Goal: Task Accomplishment & Management: Manage account settings

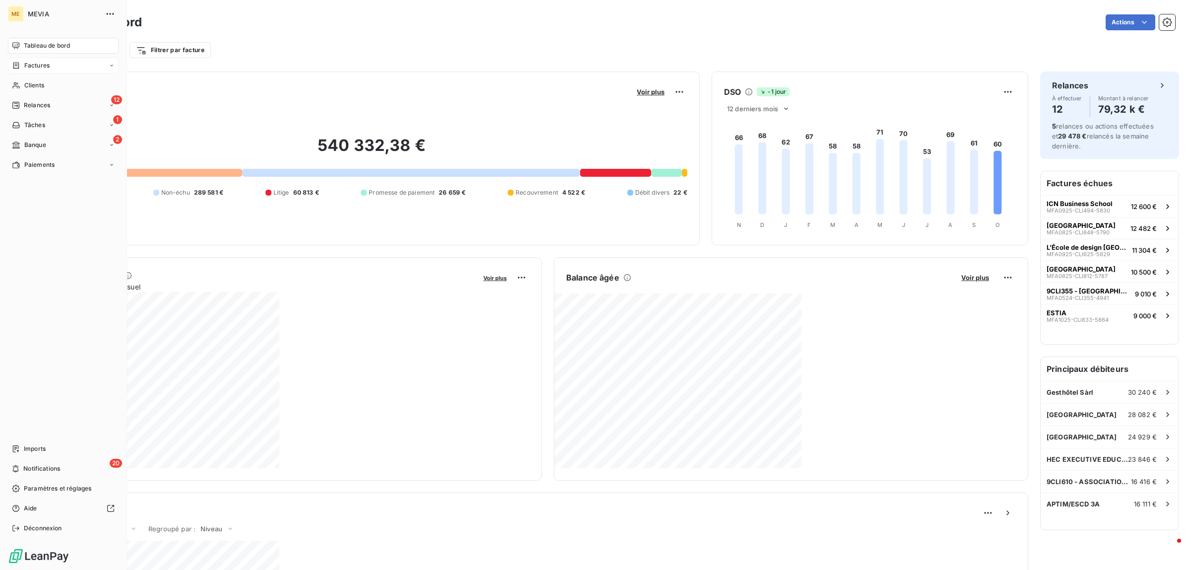
click at [18, 68] on icon at bounding box center [16, 65] width 6 height 6
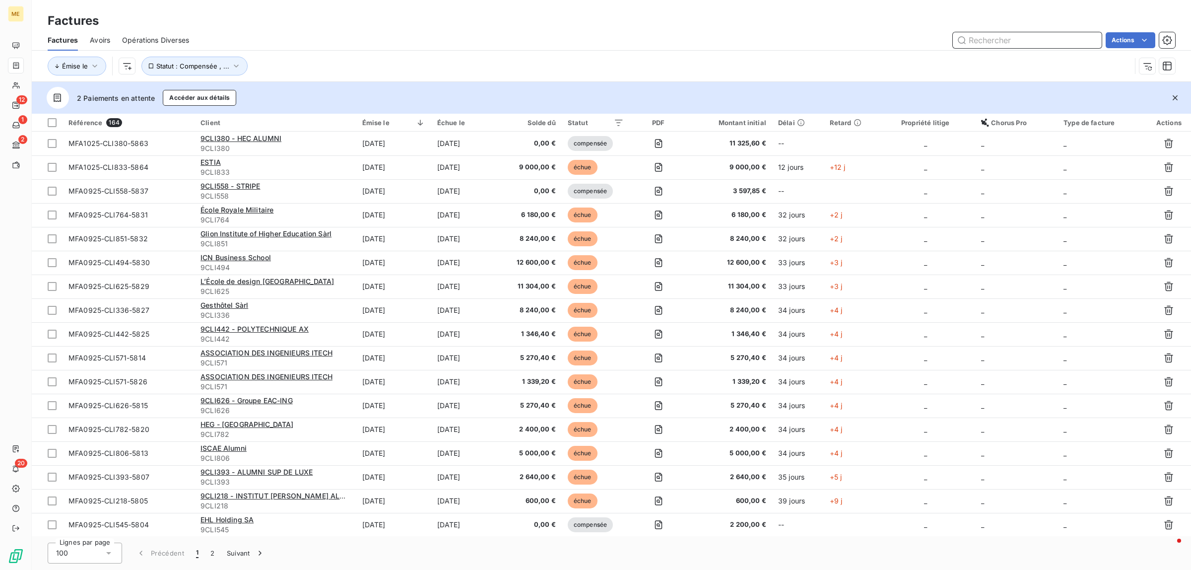
click at [952, 48] on input "text" at bounding box center [1027, 40] width 149 height 16
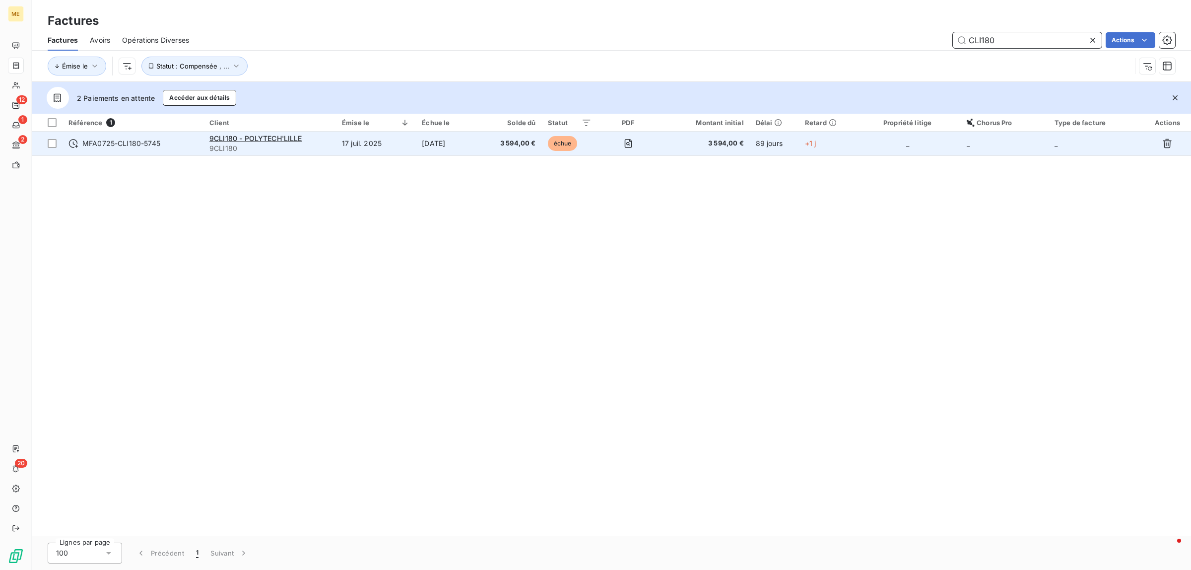
type input "CLI180"
click at [348, 145] on td "17 juil. 2025" at bounding box center [376, 144] width 80 height 24
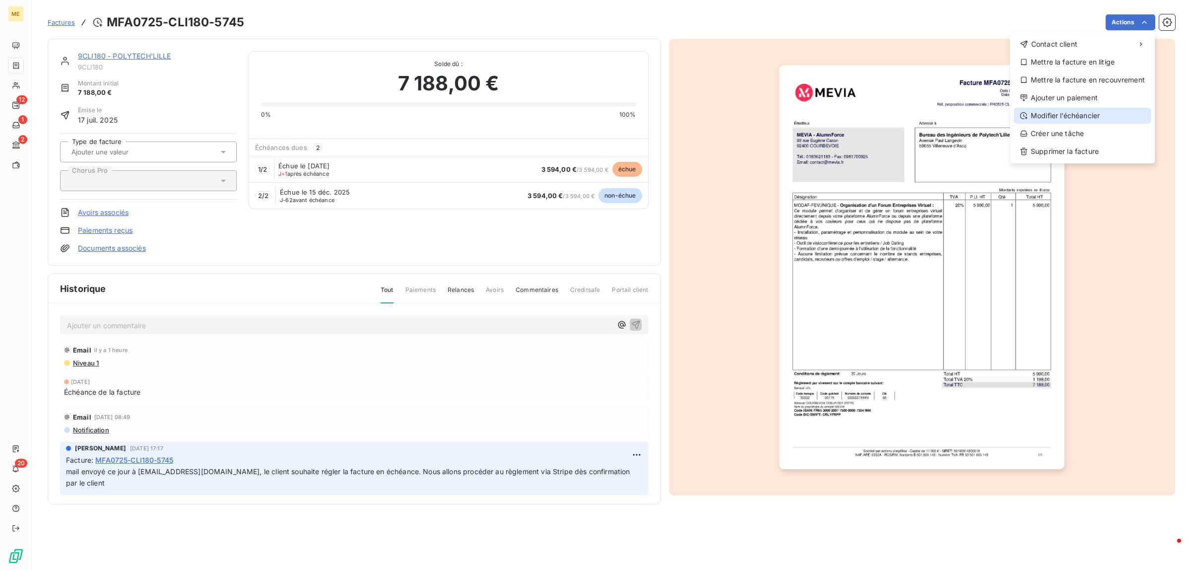
click at [952, 116] on div "Modifier l’échéancier" at bounding box center [1082, 116] width 137 height 16
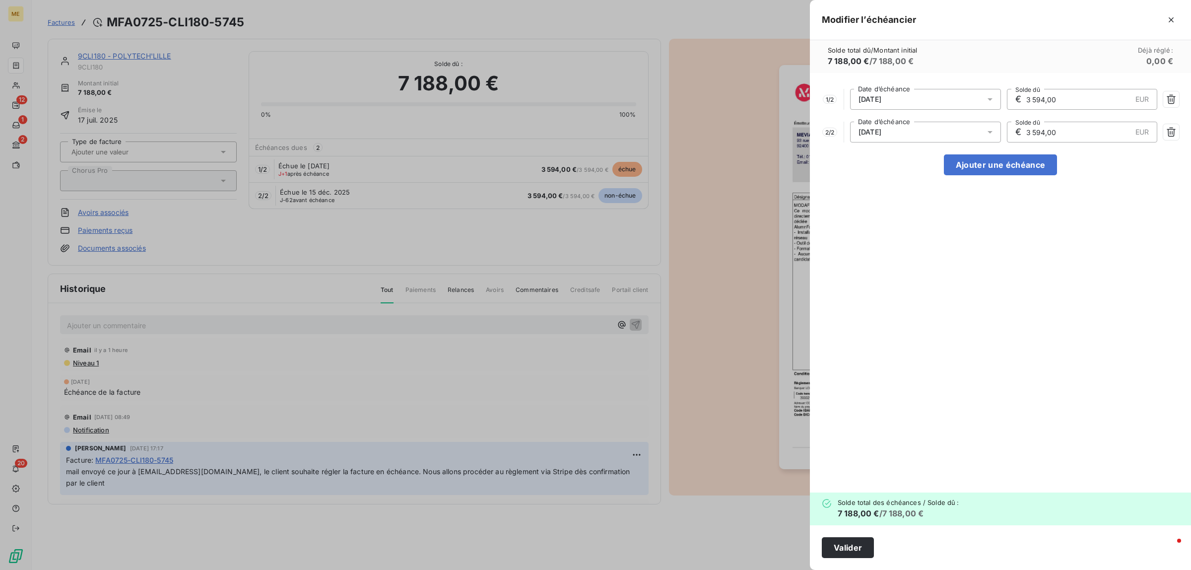
click at [952, 127] on div "[DATE]" at bounding box center [925, 132] width 151 height 21
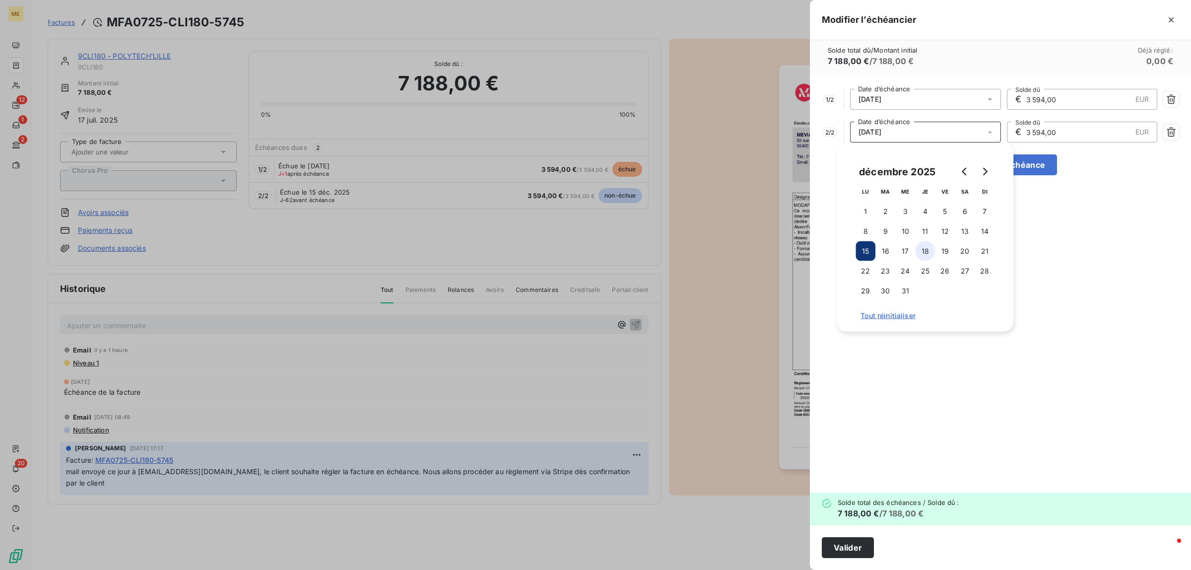
click at [920, 248] on button "18" at bounding box center [925, 251] width 20 height 20
click at [952, 247] on button "20" at bounding box center [965, 251] width 20 height 20
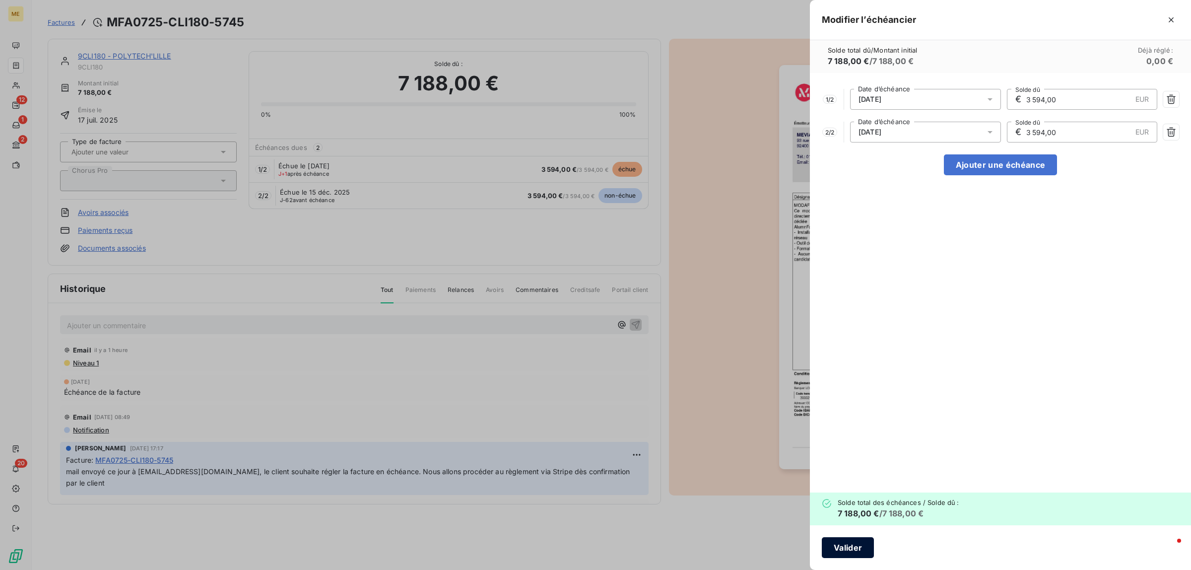
click at [847, 436] on button "Valider" at bounding box center [848, 547] width 52 height 21
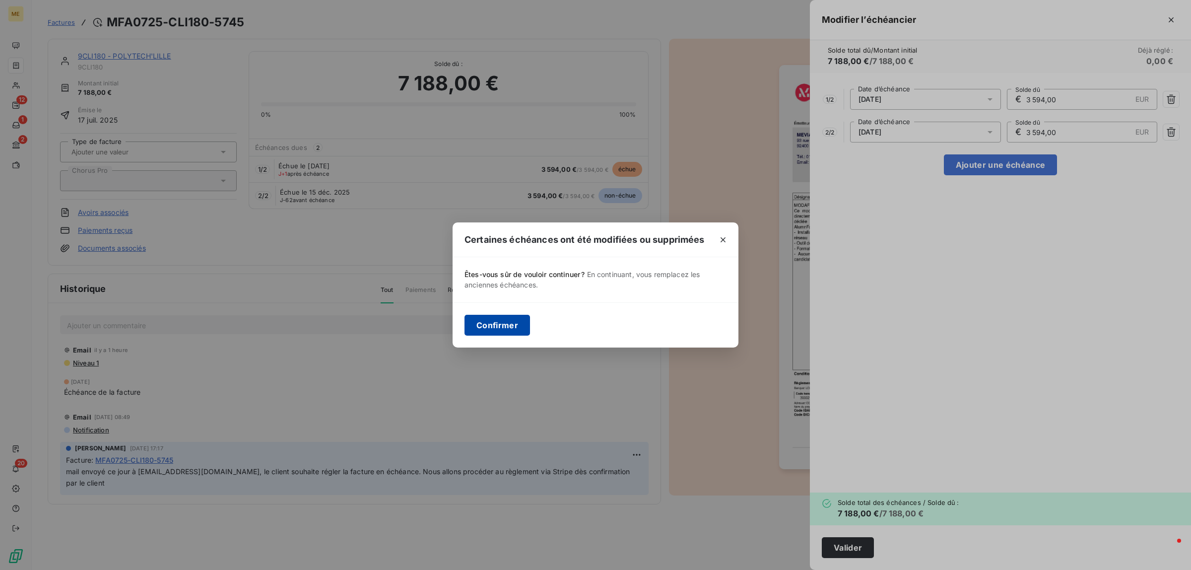
click at [500, 316] on button "Confirmer" at bounding box center [497, 325] width 66 height 21
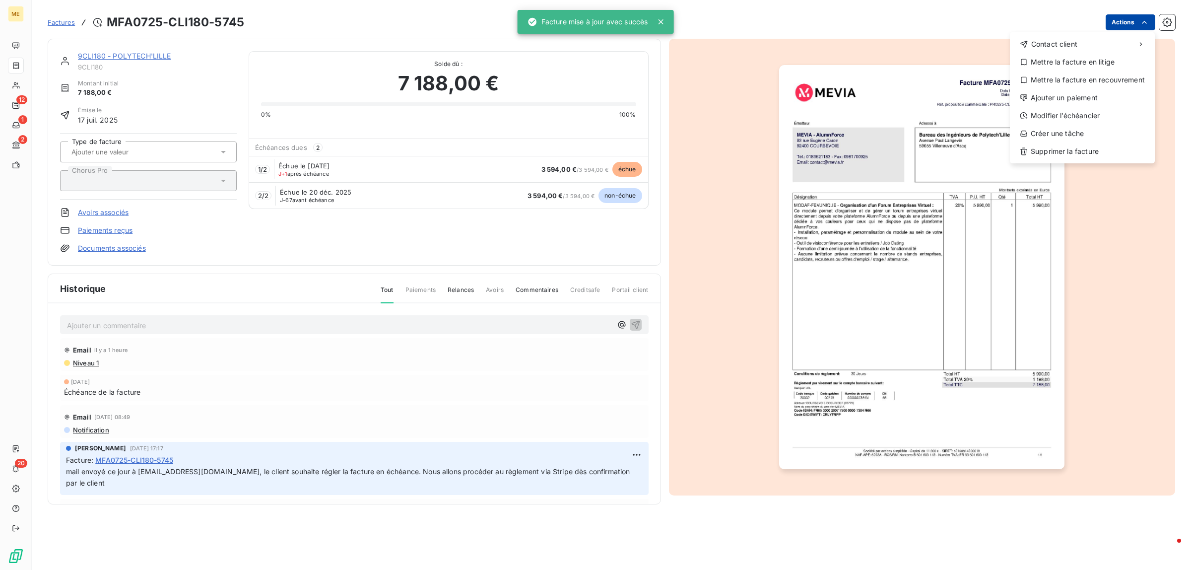
click at [952, 15] on html "ME 12 1 2 20 Factures MFA0725-CLI180-5745 Actions Contact client Mettre la fact…" at bounding box center [595, 285] width 1191 height 570
click at [162, 319] on html "ME 12 1 2 20 Factures MFA0725-CLI180-5745 Actions Contact client Mettre la fact…" at bounding box center [595, 285] width 1191 height 570
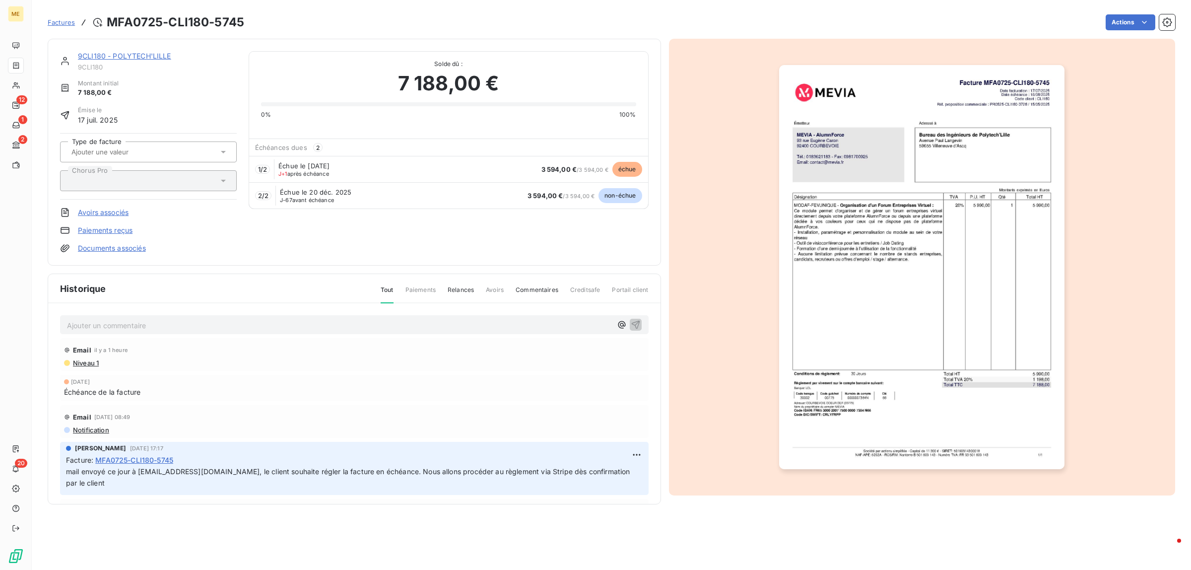
click at [151, 323] on p "Ajouter un commentaire ﻿" at bounding box center [339, 325] width 545 height 12
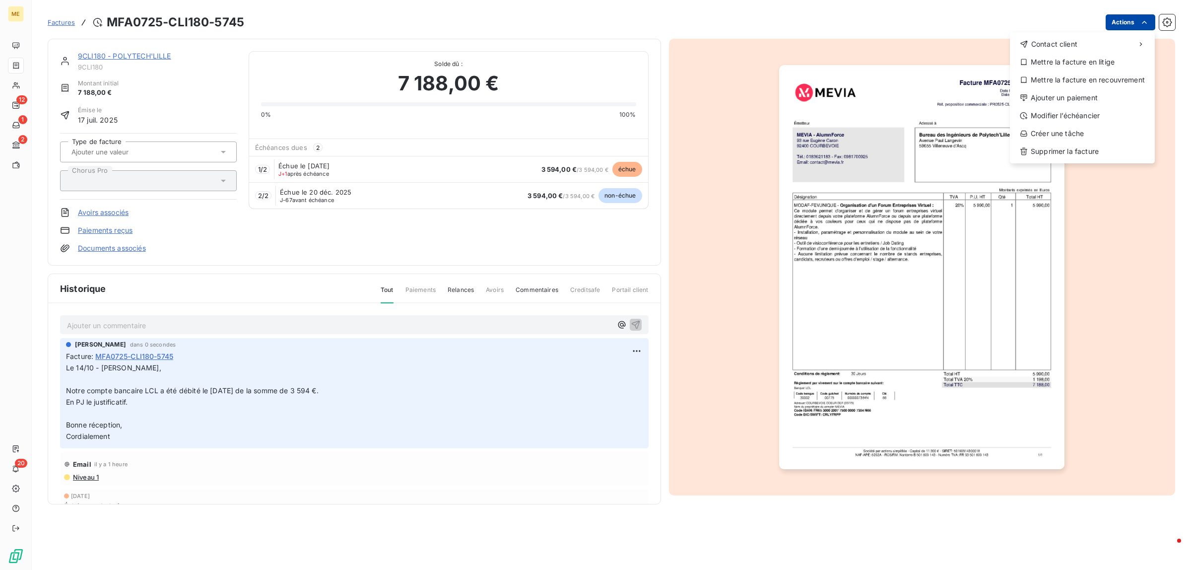
click at [952, 24] on html "ME 12 1 2 20 Factures MFA0725-CLI180-5745 Actions Contact client Mettre la fact…" at bounding box center [595, 285] width 1191 height 570
click at [952, 98] on div "Ajouter un paiement" at bounding box center [1082, 98] width 137 height 16
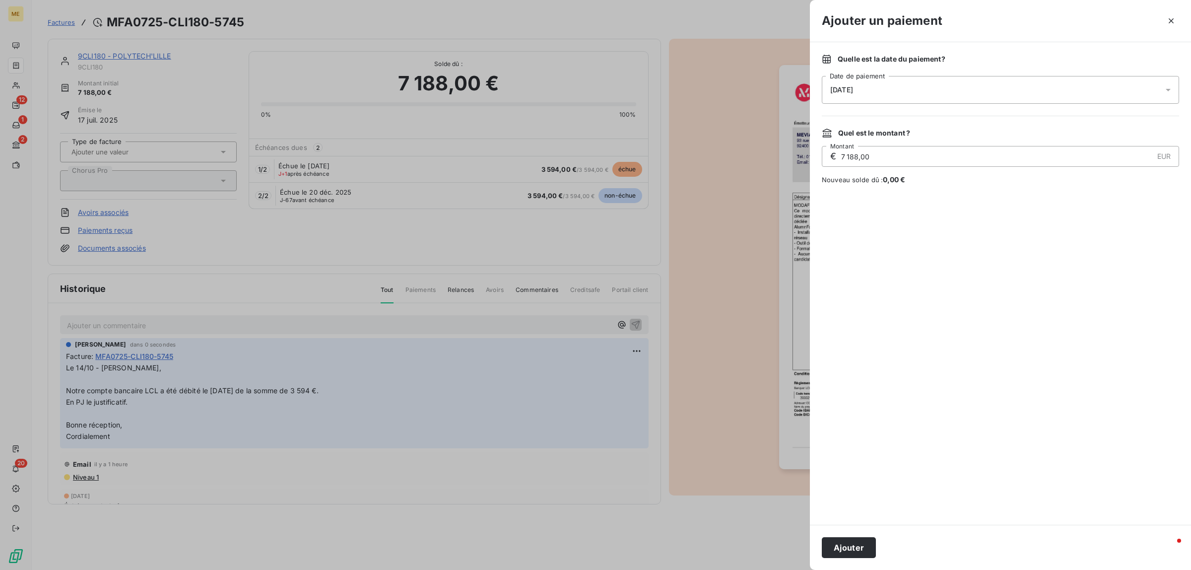
click at [917, 95] on div "[DATE]" at bounding box center [1000, 90] width 357 height 28
click at [892, 211] on button "15" at bounding box center [890, 212] width 20 height 20
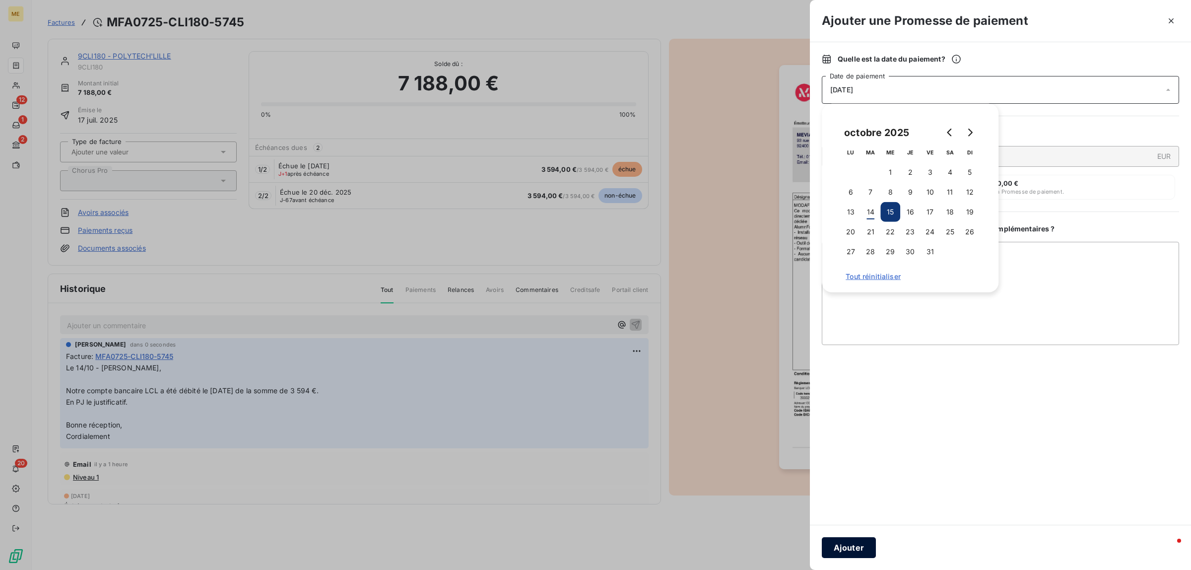
click at [856, 436] on button "Ajouter" at bounding box center [849, 547] width 54 height 21
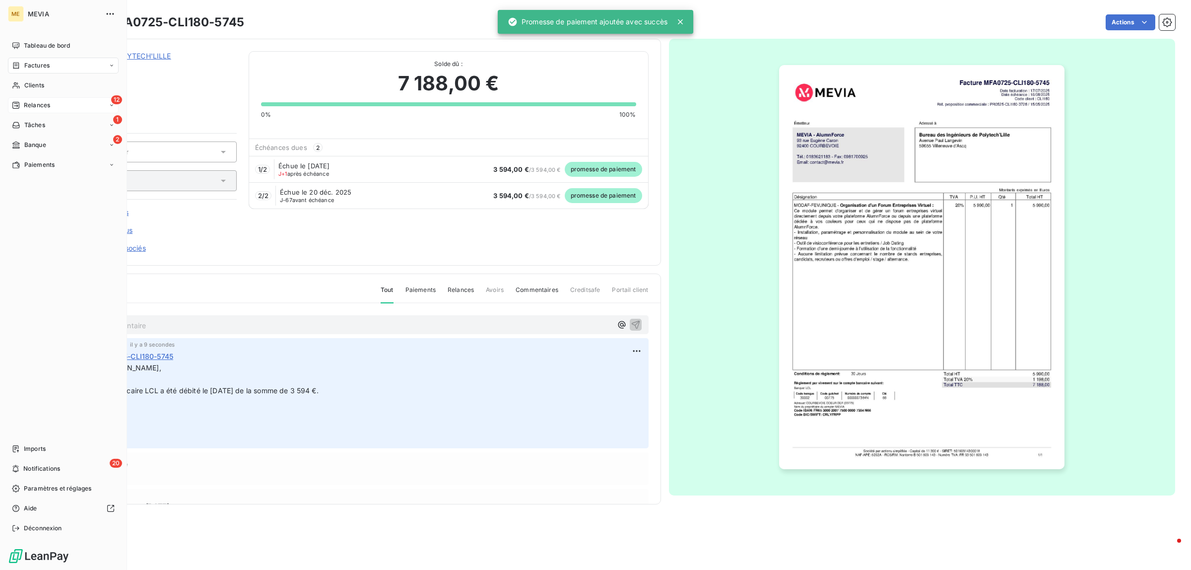
click at [23, 102] on div "Relances" at bounding box center [31, 105] width 38 height 9
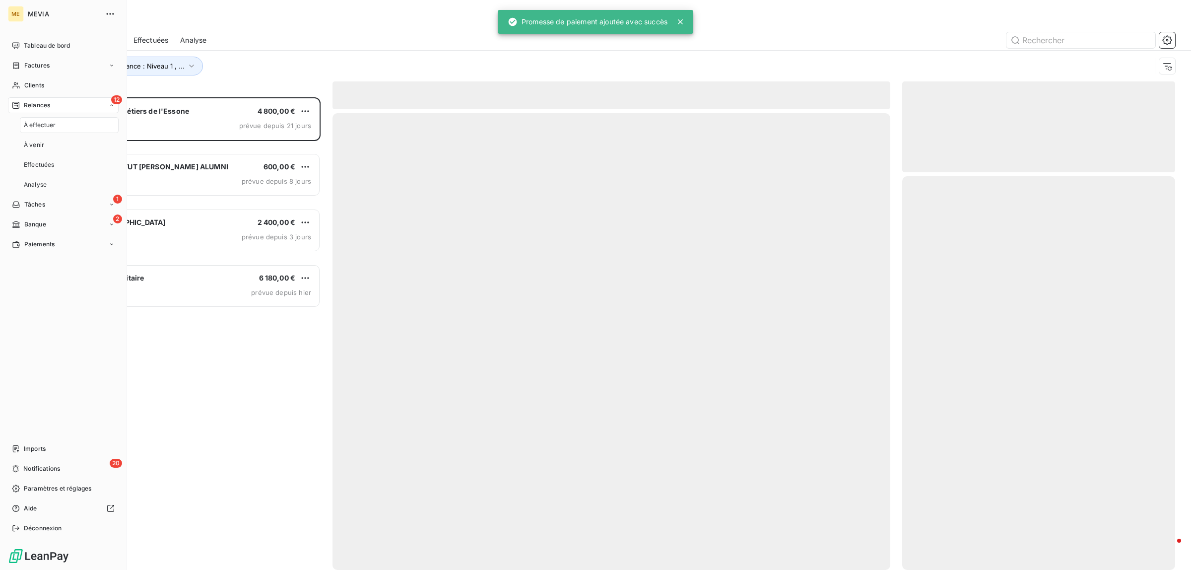
scroll to position [463, 264]
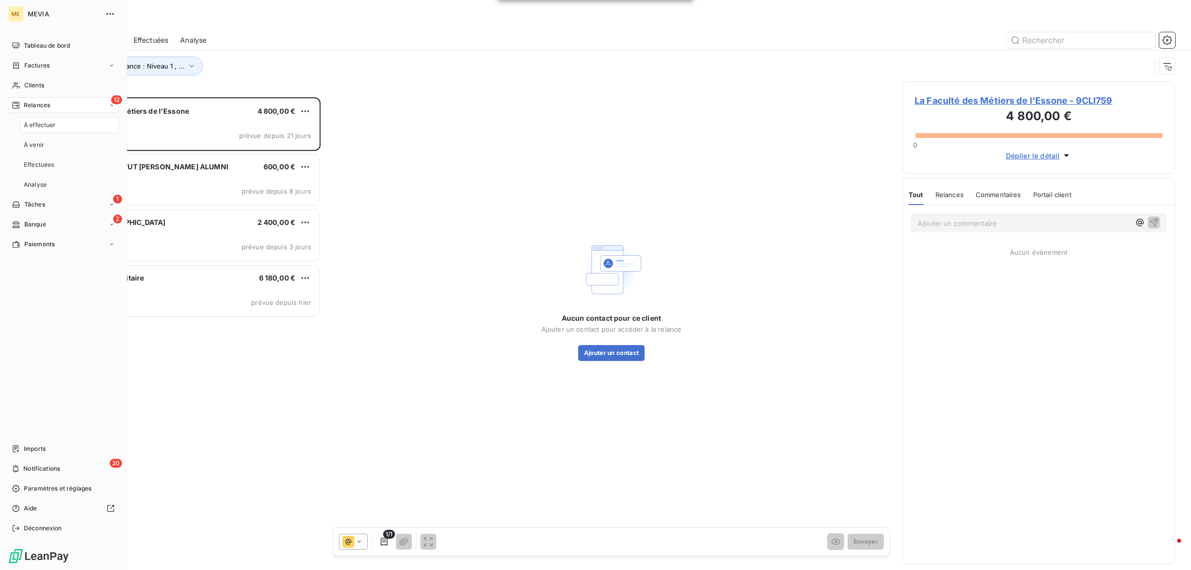
click at [39, 127] on span "À effectuer" at bounding box center [40, 125] width 32 height 9
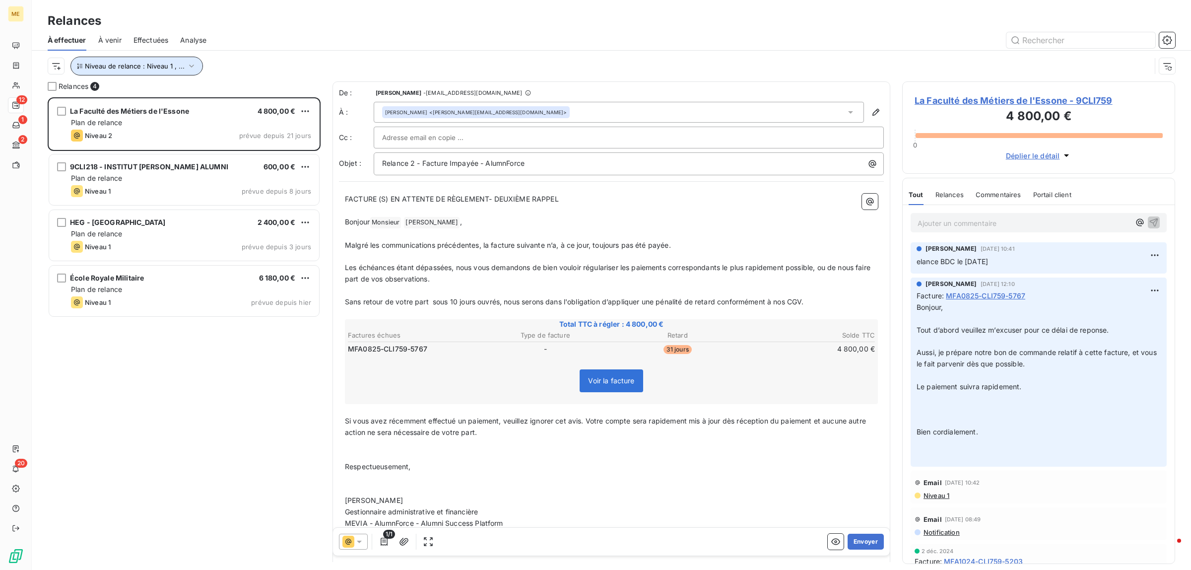
click at [157, 73] on button "Niveau de relance : Niveau 1 , ..." at bounding box center [136, 66] width 132 height 19
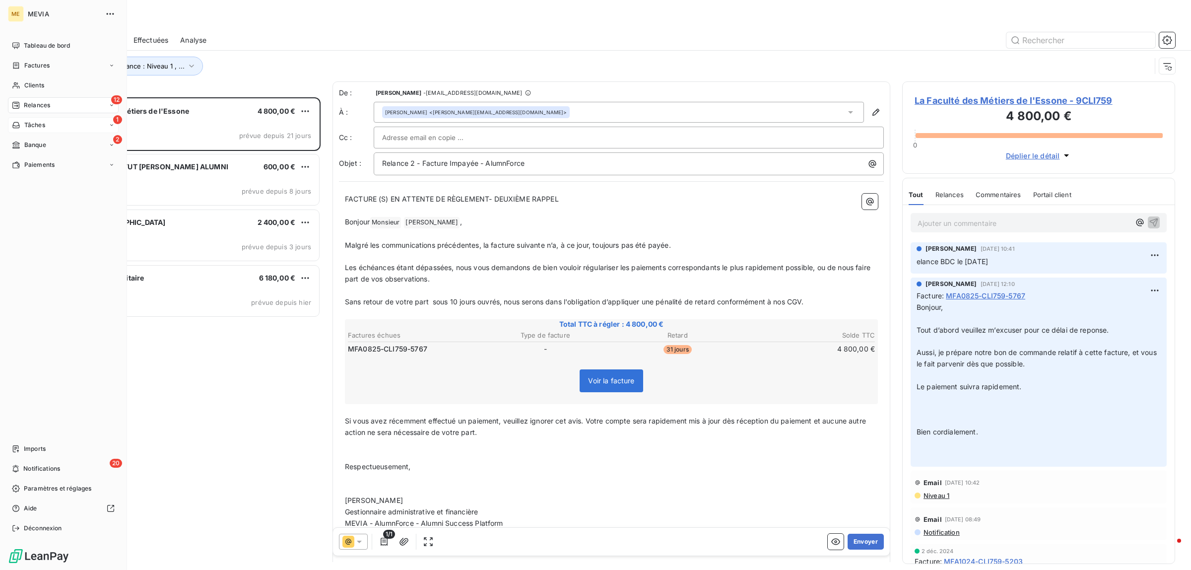
click at [19, 118] on div "1 Tâches" at bounding box center [63, 125] width 111 height 16
